Goal: Task Accomplishment & Management: Manage account settings

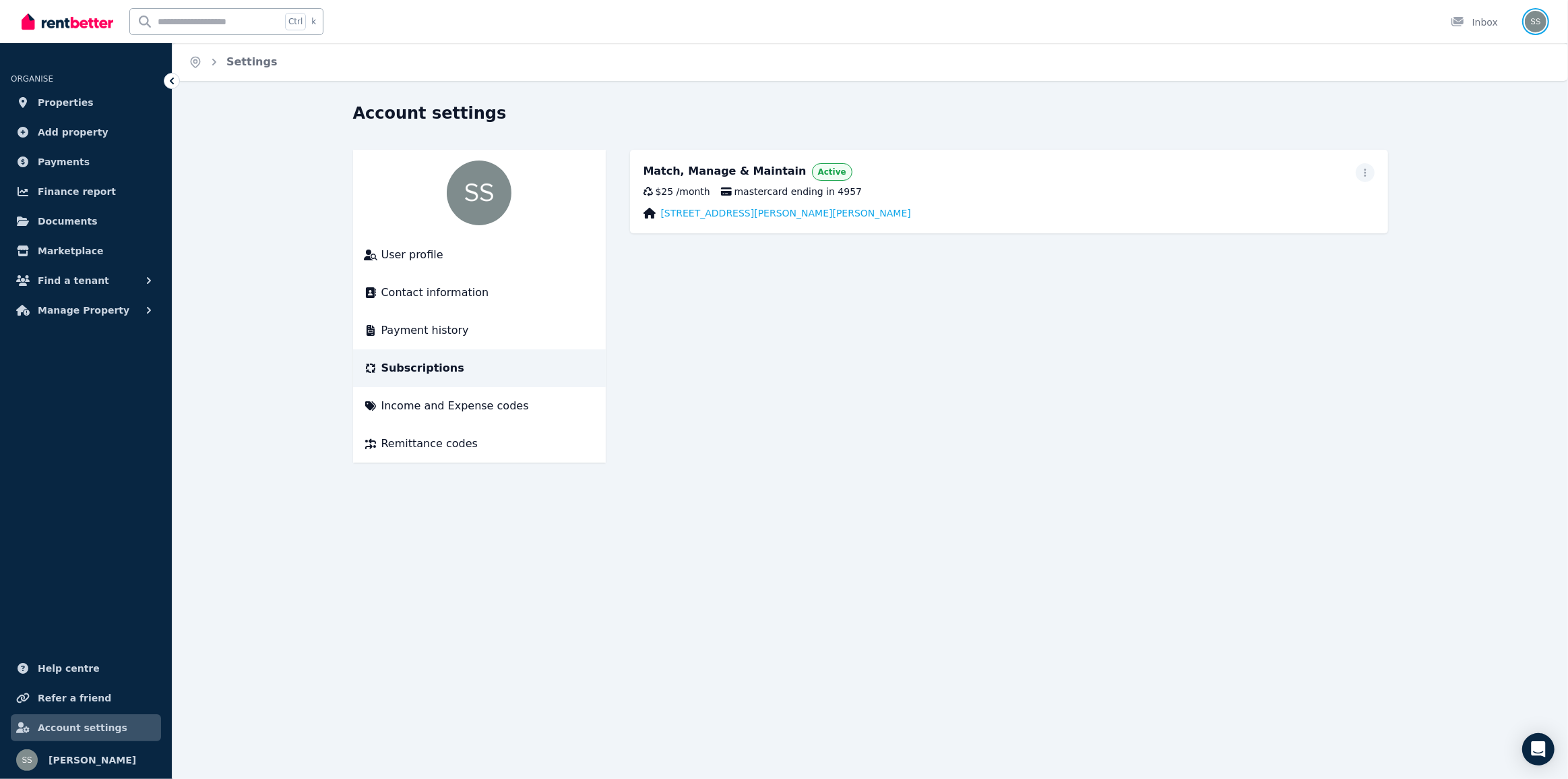
click at [1536, 23] on img "button" at bounding box center [1536, 21] width 21 height 21
click at [1466, 99] on link "Billing" at bounding box center [1453, 99] width 72 height 24
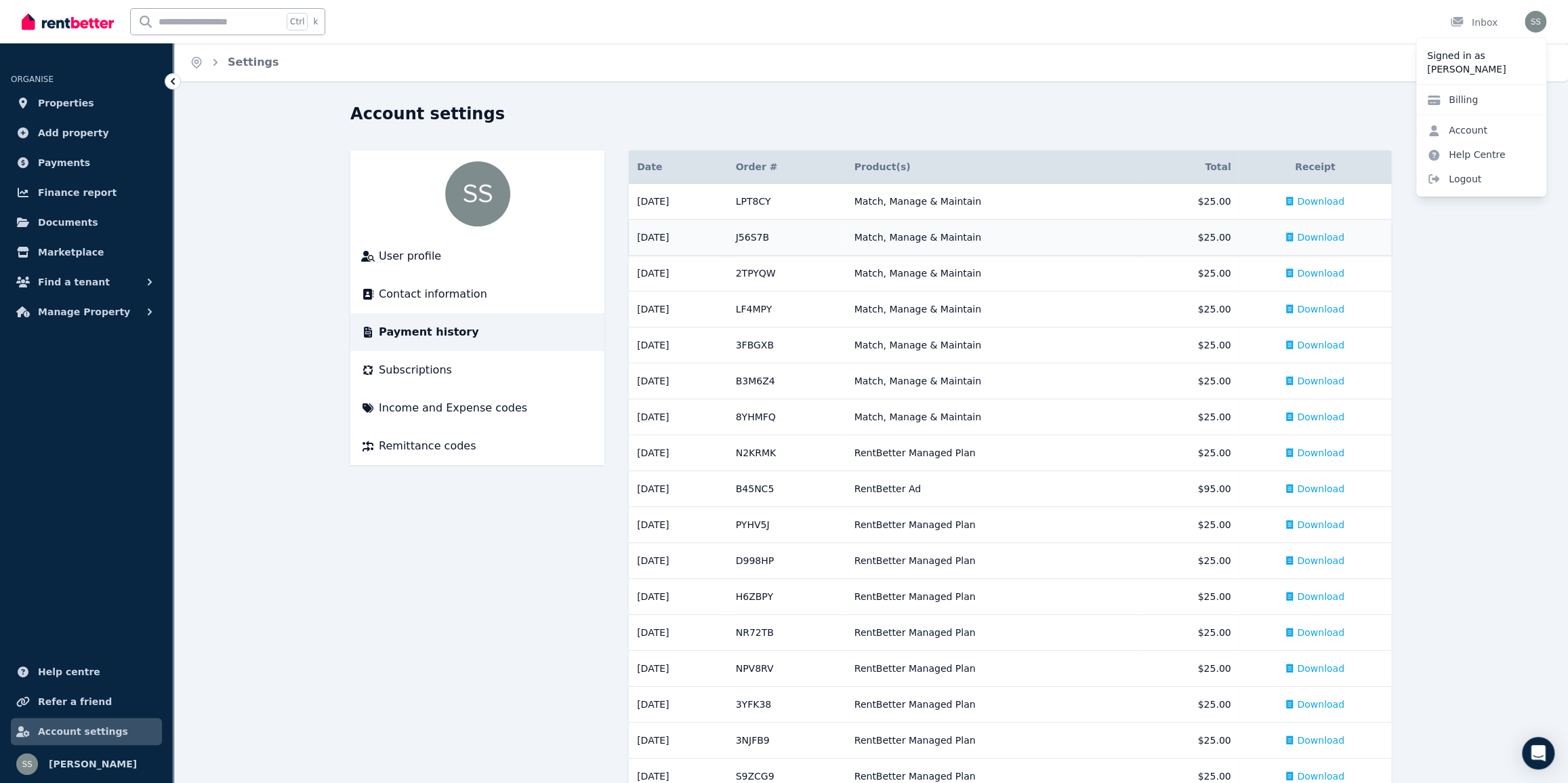
click at [1324, 235] on span "Download" at bounding box center [1320, 238] width 48 height 14
click at [1138, 162] on th "Product(s)" at bounding box center [992, 167] width 292 height 33
click at [1335, 202] on span "Download" at bounding box center [1320, 202] width 48 height 14
